Goal: Task Accomplishment & Management: Manage account settings

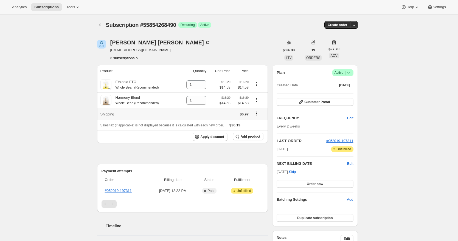
click at [259, 114] on icon "Shipping actions" at bounding box center [256, 113] width 5 height 5
click at [262, 124] on span "Edit shipping rate" at bounding box center [256, 124] width 27 height 4
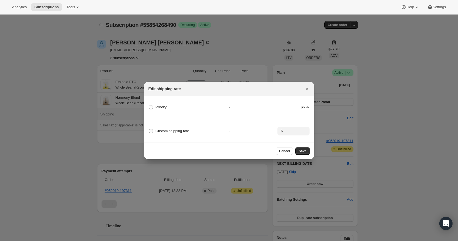
click at [184, 129] on span "Custom shipping rate" at bounding box center [173, 131] width 34 height 4
click at [149, 129] on input "Custom shipping rate" at bounding box center [149, 129] width 0 height 0
radio input "true"
click at [293, 133] on input ":rb8:" at bounding box center [292, 131] width 17 height 9
type input "0"
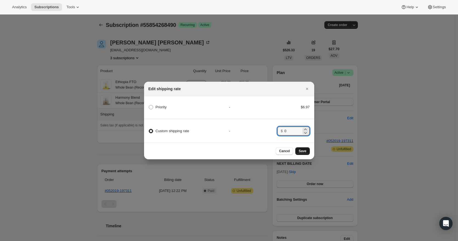
click at [305, 152] on span "Save" at bounding box center [303, 151] width 8 height 4
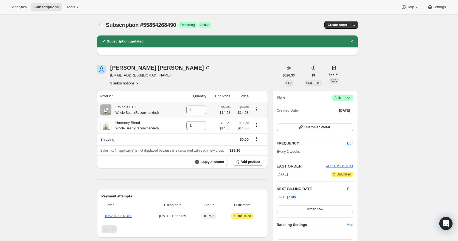
click at [259, 109] on icon "Product actions" at bounding box center [256, 109] width 5 height 5
click at [206, 137] on td at bounding box center [193, 139] width 30 height 12
click at [133, 109] on div "Ethiopia FTO Whole Bean (Recommended)" at bounding box center [134, 110] width 47 height 11
click at [249, 162] on span "Add product" at bounding box center [250, 162] width 19 height 4
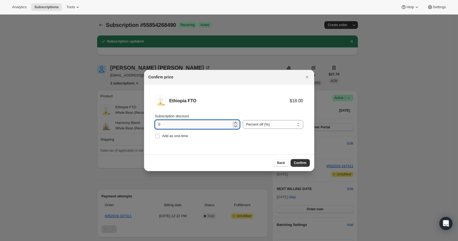
click at [214, 125] on input "0" at bounding box center [193, 124] width 76 height 9
type input "10"
click at [299, 162] on span "Confirm" at bounding box center [300, 163] width 13 height 4
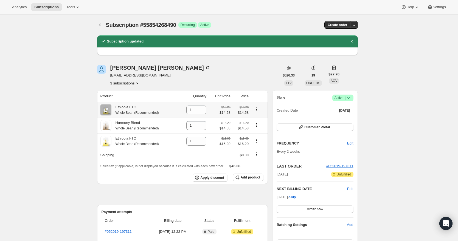
click at [257, 110] on icon "Product actions" at bounding box center [256, 109] width 1 height 1
click at [258, 119] on span "Remove" at bounding box center [253, 120] width 13 height 4
type input "0"
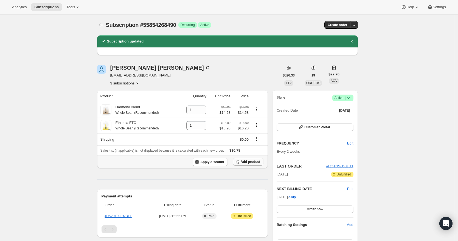
click at [250, 161] on span "Add product" at bounding box center [250, 162] width 19 height 4
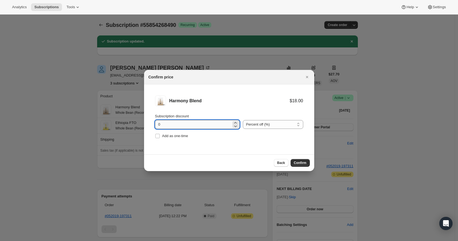
click at [216, 127] on input "0" at bounding box center [193, 124] width 76 height 9
type input "10"
click at [295, 162] on span "Confirm" at bounding box center [300, 163] width 13 height 4
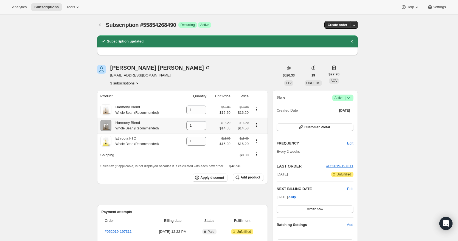
click at [259, 125] on icon "Product actions" at bounding box center [256, 124] width 5 height 5
click at [261, 135] on span "Remove" at bounding box center [253, 136] width 13 height 4
type input "0"
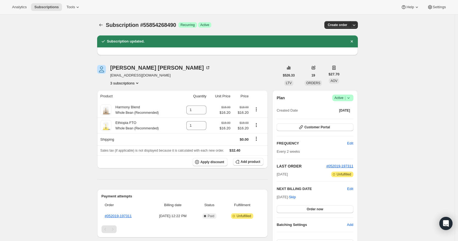
click at [402, 112] on div "Subscription #55854268490. This page is ready Subscription #55854268490 Success…" at bounding box center [227, 223] width 455 height 416
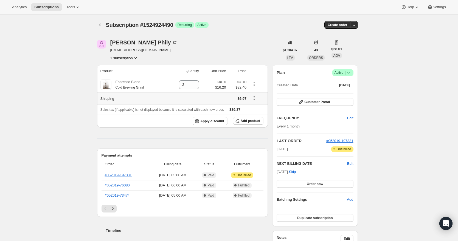
click at [257, 98] on icon "Shipping actions" at bounding box center [253, 97] width 5 height 5
click at [257, 106] on span "Edit shipping rate" at bounding box center [255, 108] width 27 height 5
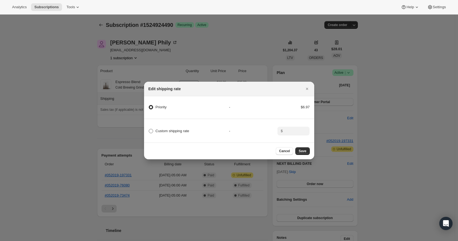
click at [183, 130] on span "Custom shipping rate" at bounding box center [173, 131] width 34 height 4
click at [149, 129] on input "Custom shipping rate" at bounding box center [149, 129] width 0 height 0
radio input "true"
radio input "false"
click at [291, 131] on input ":rb5:" at bounding box center [292, 131] width 17 height 9
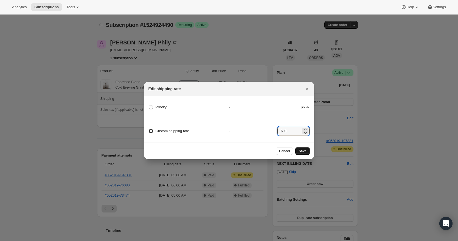
type input "0"
click at [302, 153] on span "Save" at bounding box center [303, 151] width 8 height 4
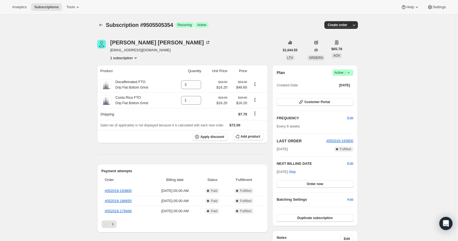
click at [351, 73] on icon at bounding box center [348, 72] width 5 height 5
click at [347, 82] on span "Pause subscription" at bounding box center [342, 84] width 30 height 4
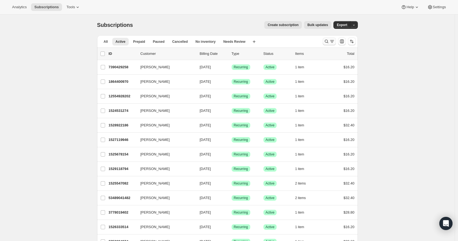
click at [328, 43] on icon "Search and filter results" at bounding box center [326, 41] width 5 height 5
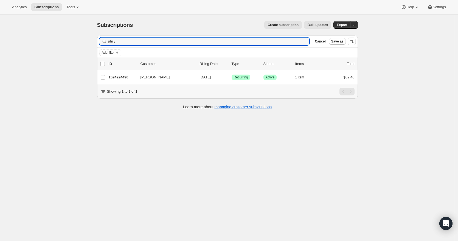
type input "phily"
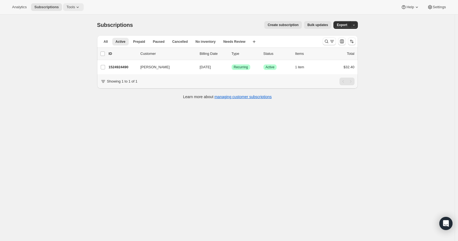
click at [72, 7] on span "Tools" at bounding box center [70, 7] width 9 height 4
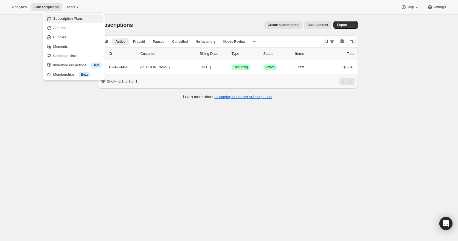
click at [73, 18] on span "Subscription Plans" at bounding box center [68, 18] width 30 height 4
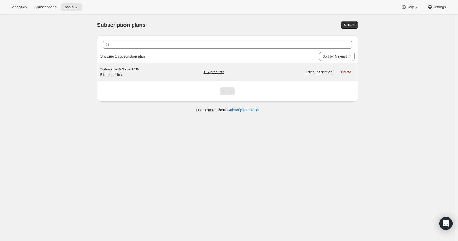
click at [142, 77] on div "Subscribe & Save 10% 5 frequencies" at bounding box center [134, 72] width 69 height 11
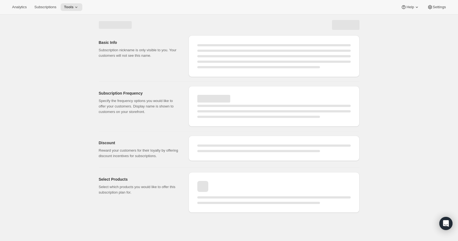
select select "WEEK"
select select "MONTH"
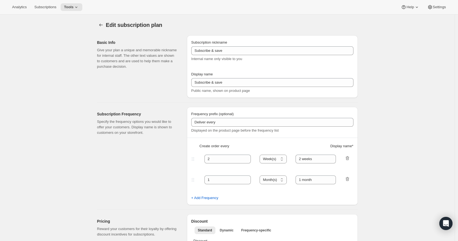
type input "Subscribe & Save 10%"
type input "3"
select select "WEEK"
type input "3 weeks"
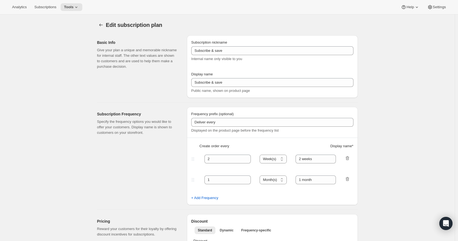
type input "10"
type input "No obligation, change, pause or cancel at anytime."
select select "WEEK"
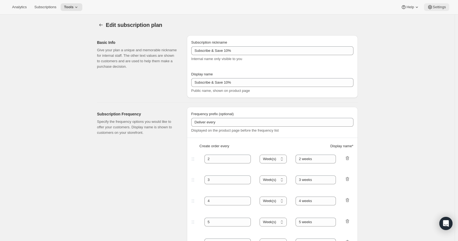
click at [441, 7] on span "Settings" at bounding box center [439, 7] width 13 height 4
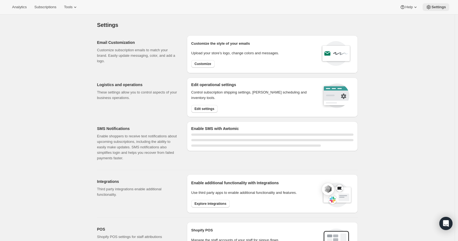
select select "22:00"
select select "09:00"
